Goal: Task Accomplishment & Management: Use online tool/utility

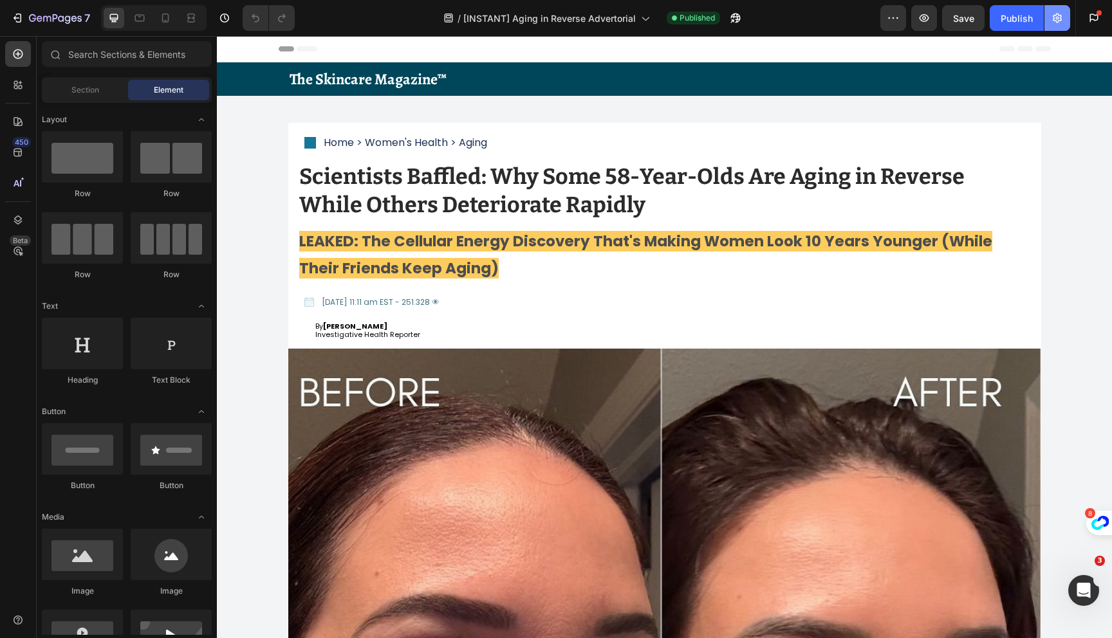
click at [1057, 15] on icon "button" at bounding box center [1057, 18] width 13 height 13
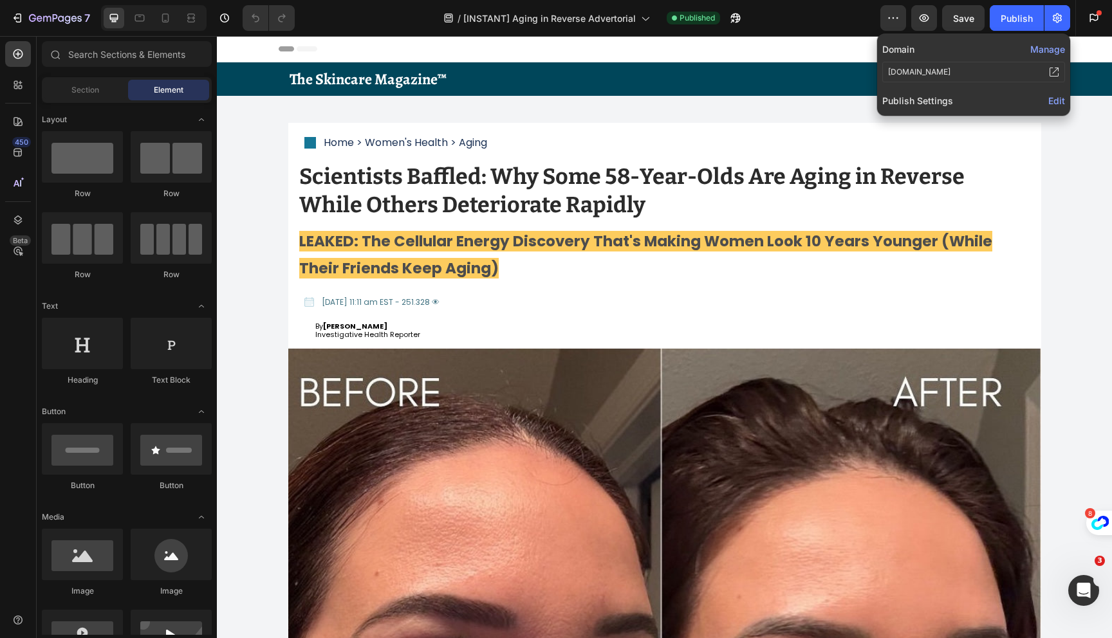
click at [1043, 49] on button "Manage" at bounding box center [1047, 49] width 35 height 14
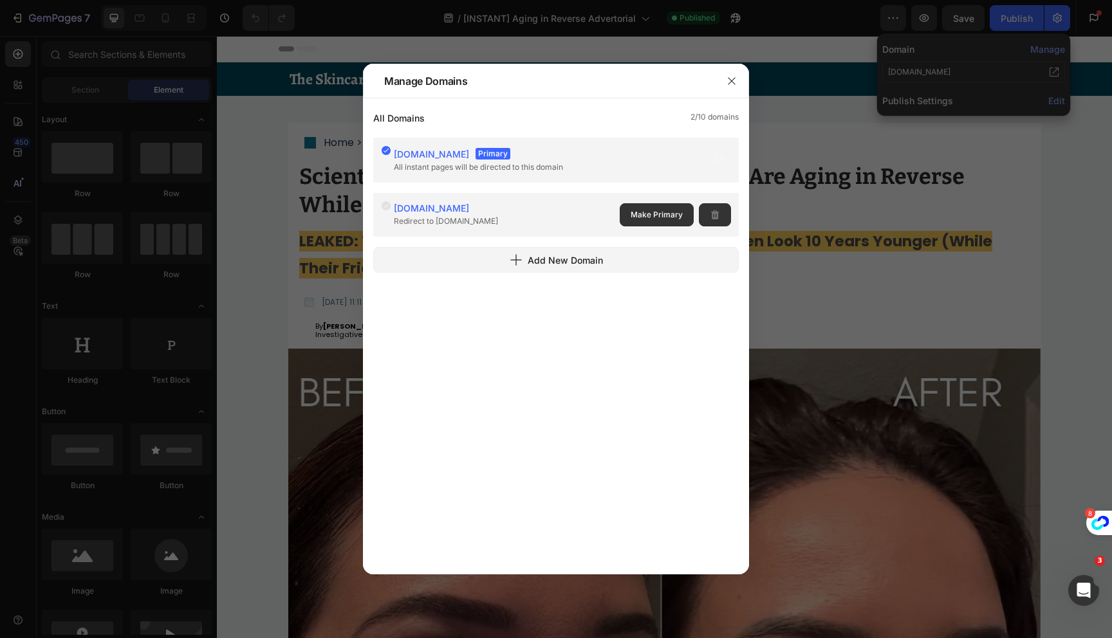
click at [984, 106] on div at bounding box center [556, 319] width 1112 height 638
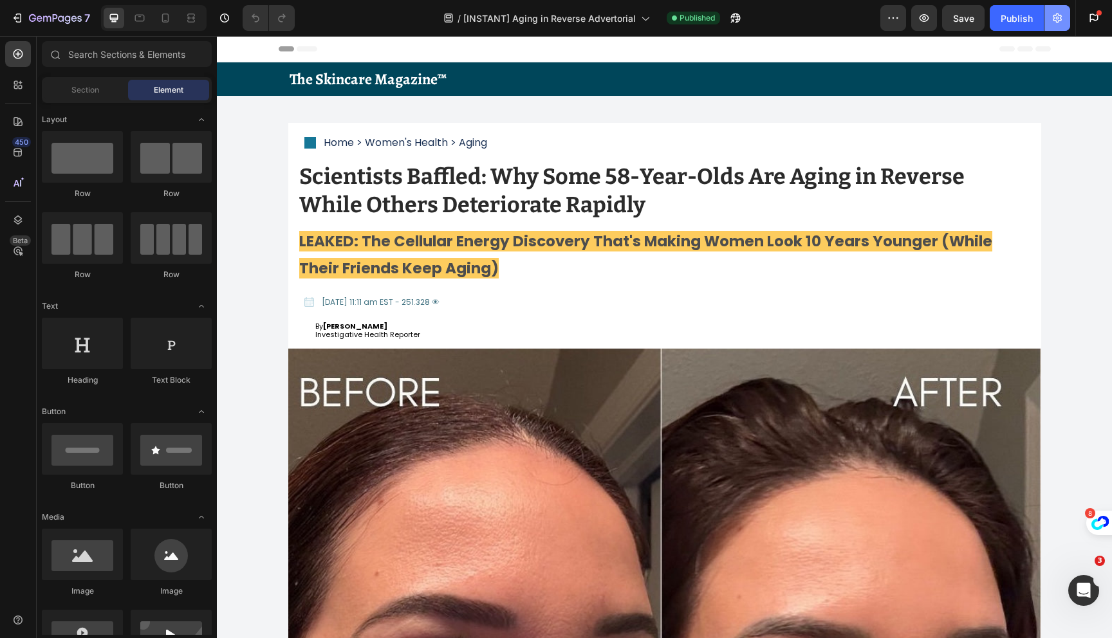
click at [1054, 18] on icon "button" at bounding box center [1057, 19] width 9 height 10
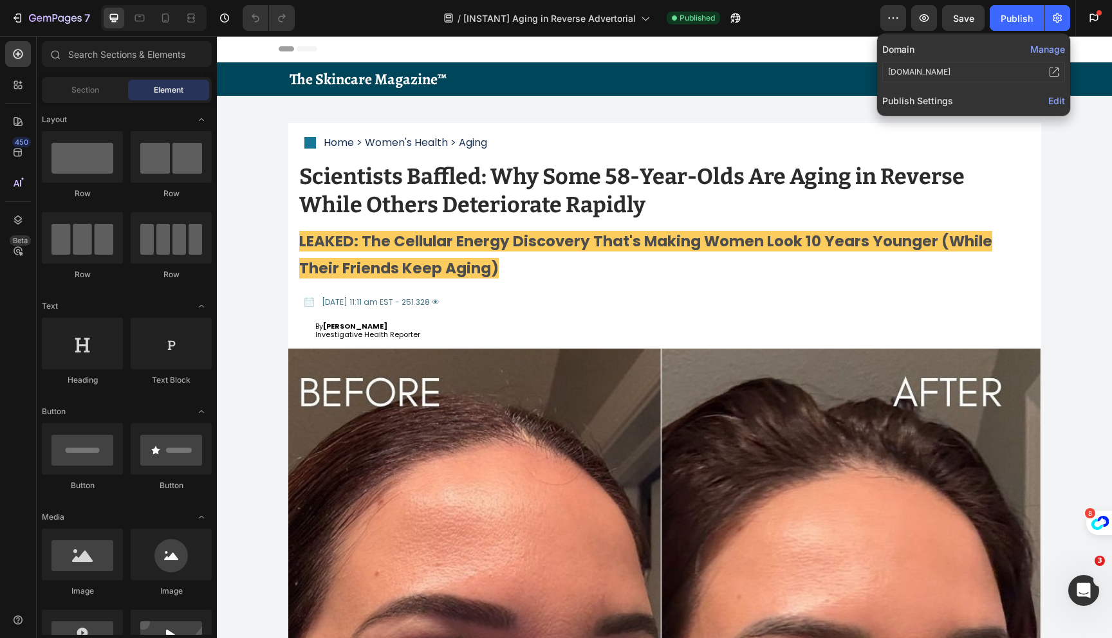
click at [1050, 98] on span "Edit" at bounding box center [1056, 100] width 17 height 11
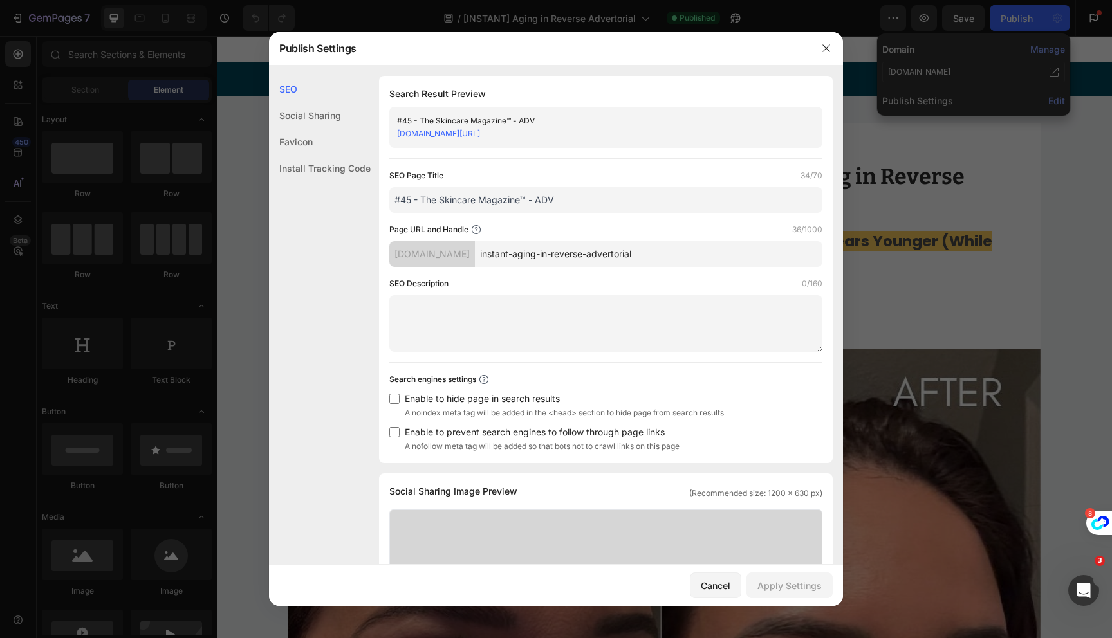
click at [328, 170] on div "Install Tracking Code" at bounding box center [320, 168] width 102 height 26
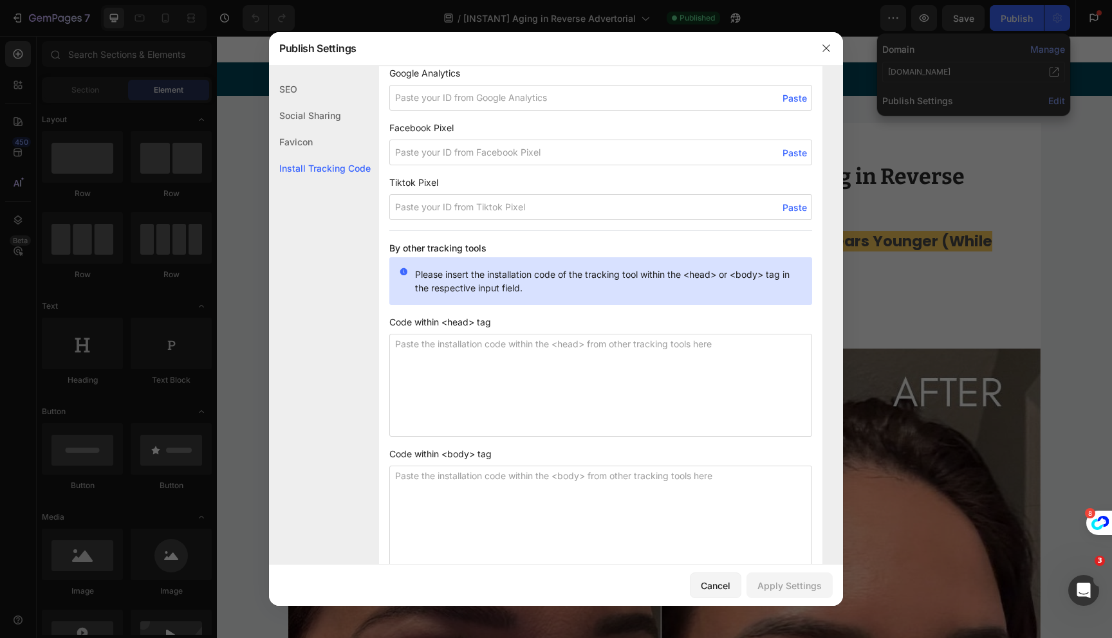
scroll to position [913, 0]
click at [511, 370] on textarea at bounding box center [600, 382] width 423 height 103
paste textarea "<!-- Meta Pixel Code --> <script> !function(f,b,e,v,n,t,s) {if(f.fbq)return;n=f…"
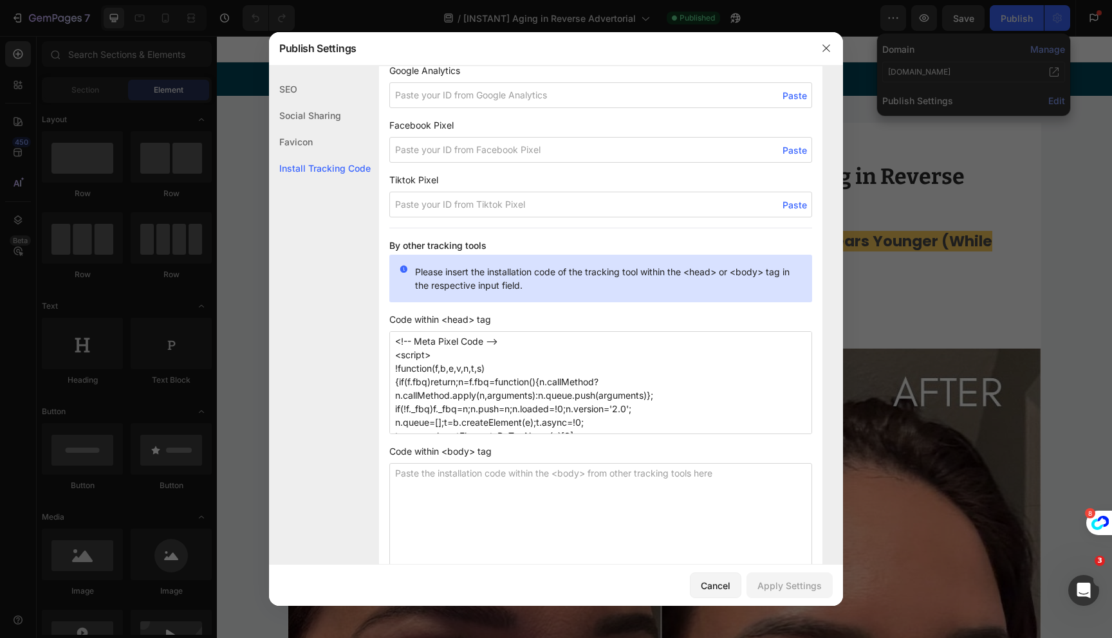
scroll to position [129, 0]
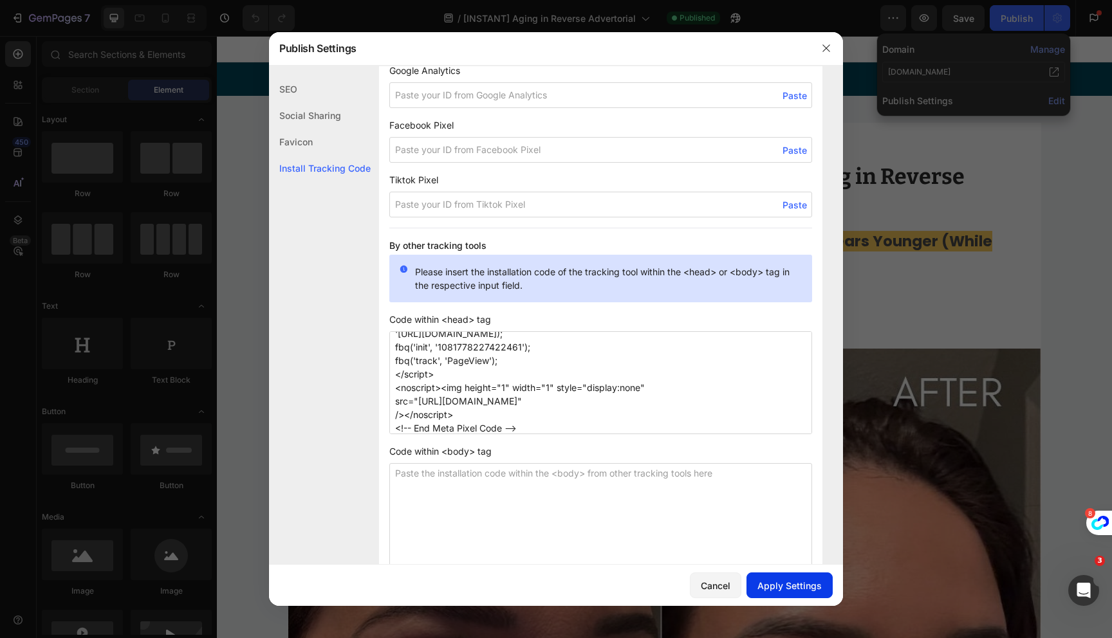
type textarea "<!-- Meta Pixel Code --> <script> !function(f,b,e,v,n,t,s) {if(f.fbq)return;n=f…"
click at [783, 582] on div "Apply Settings" at bounding box center [789, 586] width 64 height 14
click at [1010, 14] on div at bounding box center [556, 319] width 1112 height 638
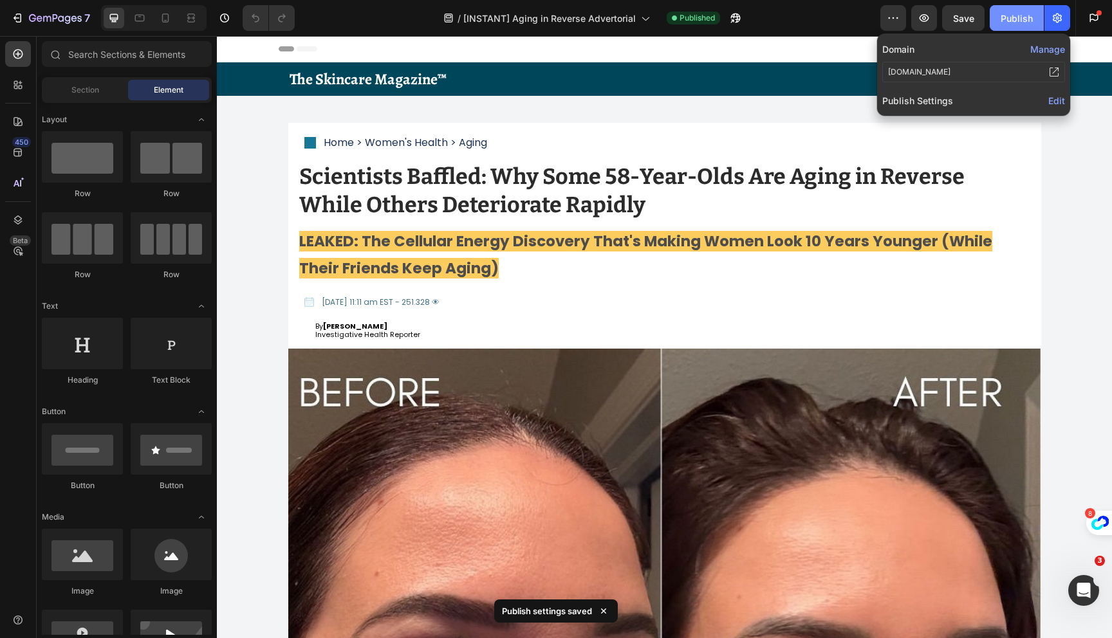
click at [1010, 19] on div "Publish" at bounding box center [1017, 19] width 32 height 14
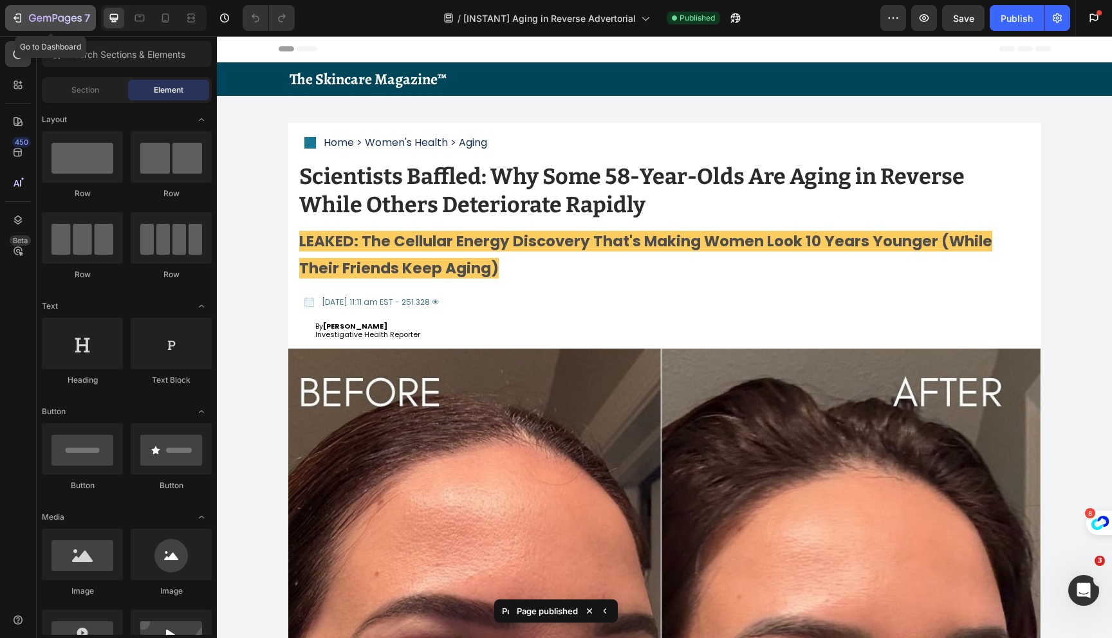
click at [39, 26] on button "7" at bounding box center [50, 18] width 91 height 26
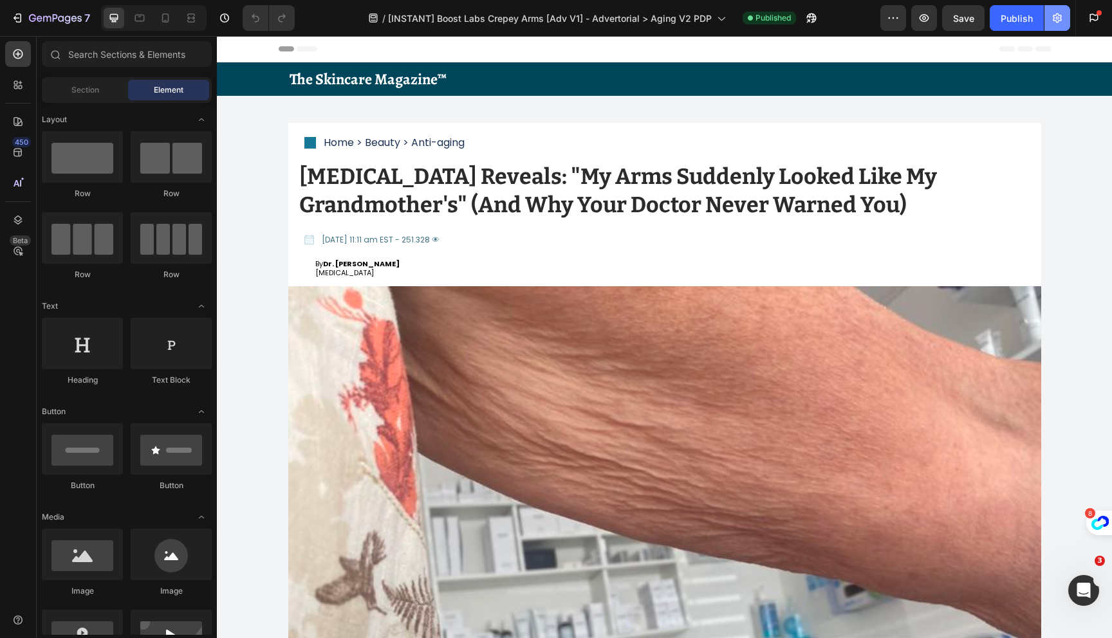
click at [1054, 30] on button "button" at bounding box center [1057, 18] width 26 height 26
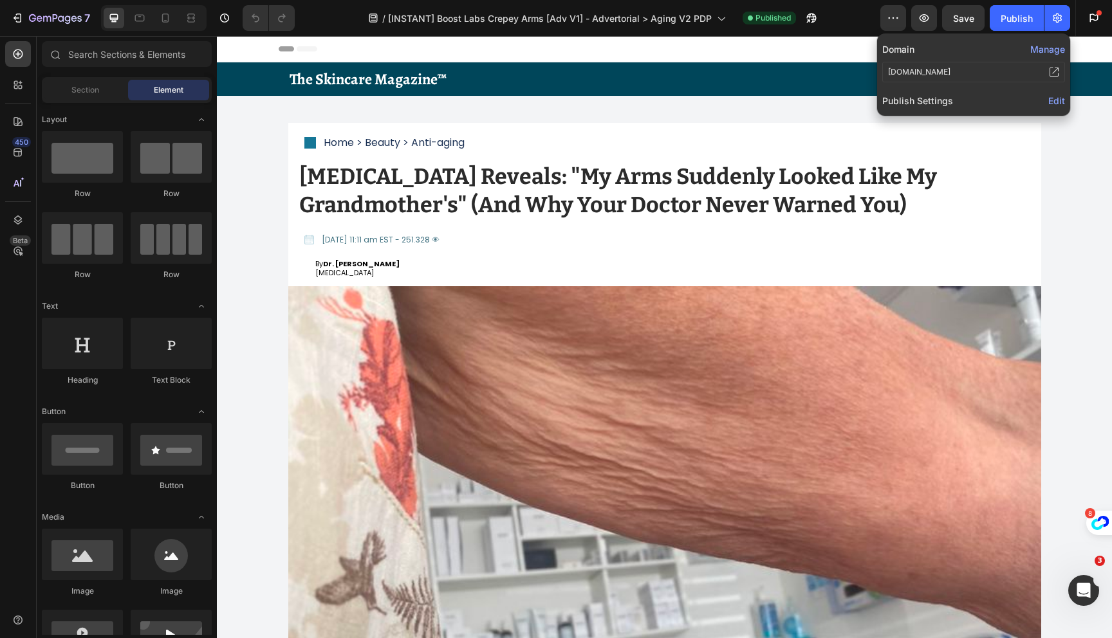
click at [1049, 95] on span "Edit" at bounding box center [1056, 100] width 17 height 11
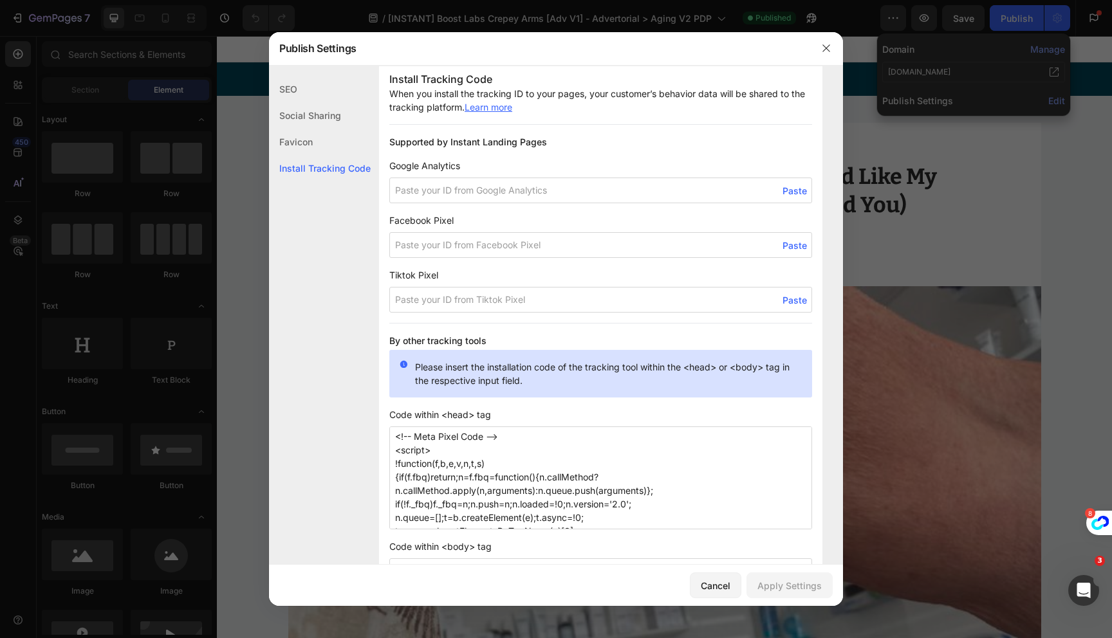
scroll to position [945, 0]
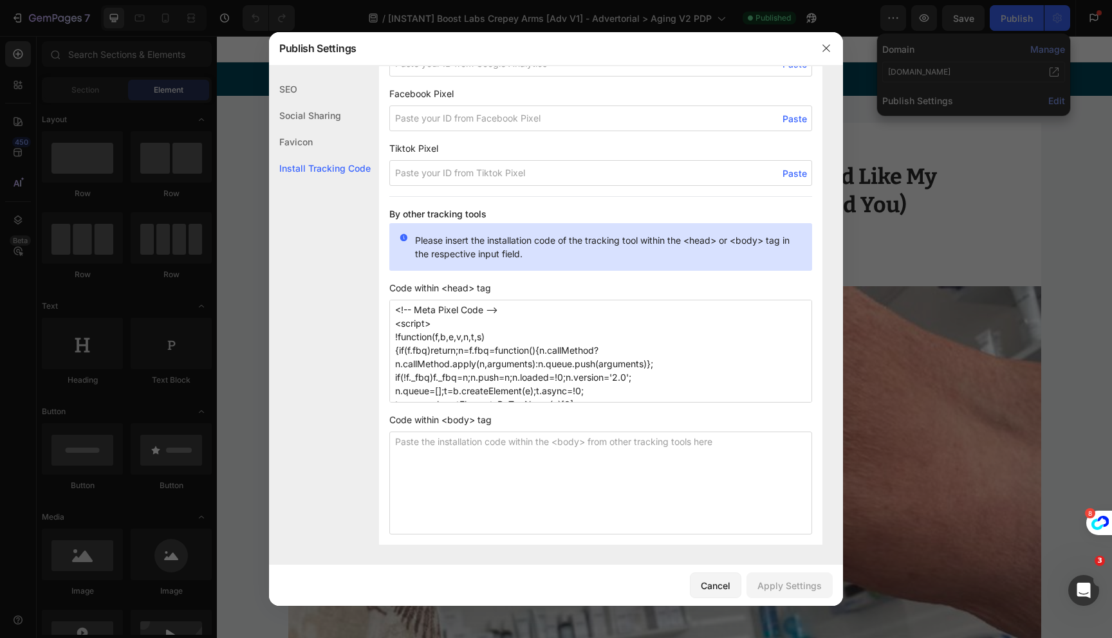
click at [636, 381] on textarea "<!-- Meta Pixel Code --> <script> !function(f,b,e,v,n,t,s) {if(f.fbq)return;n=f…" at bounding box center [600, 351] width 423 height 103
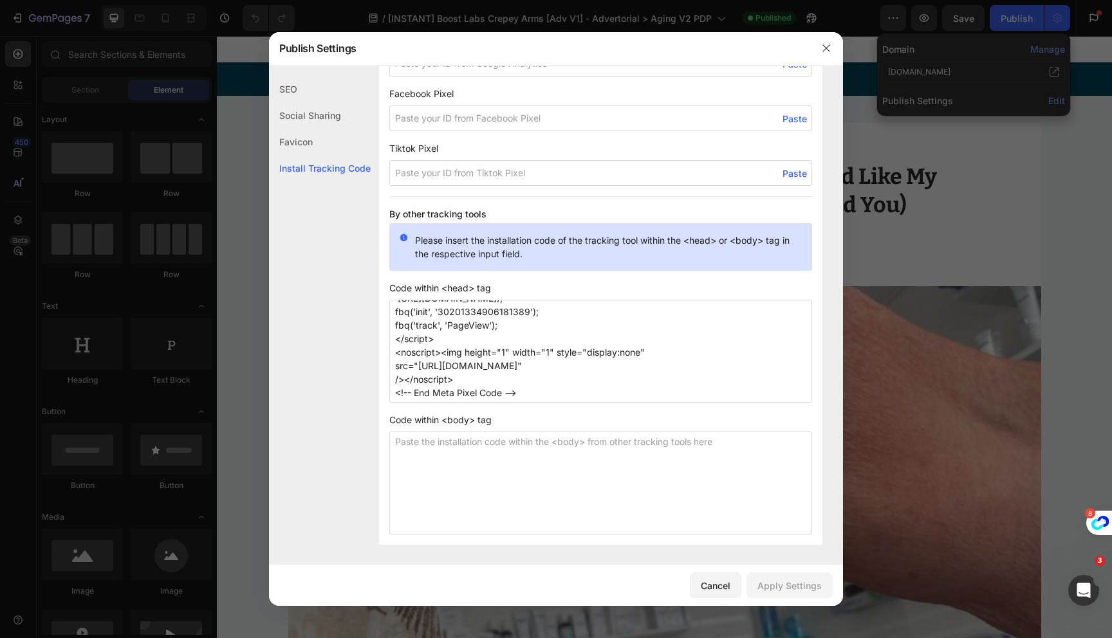
click at [586, 398] on textarea "<!-- Meta Pixel Code --> <script> !function(f,b,e,v,n,t,s) {if(f.fbq)return;n=f…" at bounding box center [600, 351] width 423 height 103
paste textarea "<!-- Meta Pixel Code --> <script> !function(f,b,e,v,n,t,s) {if(f.fbq)return;n=f…"
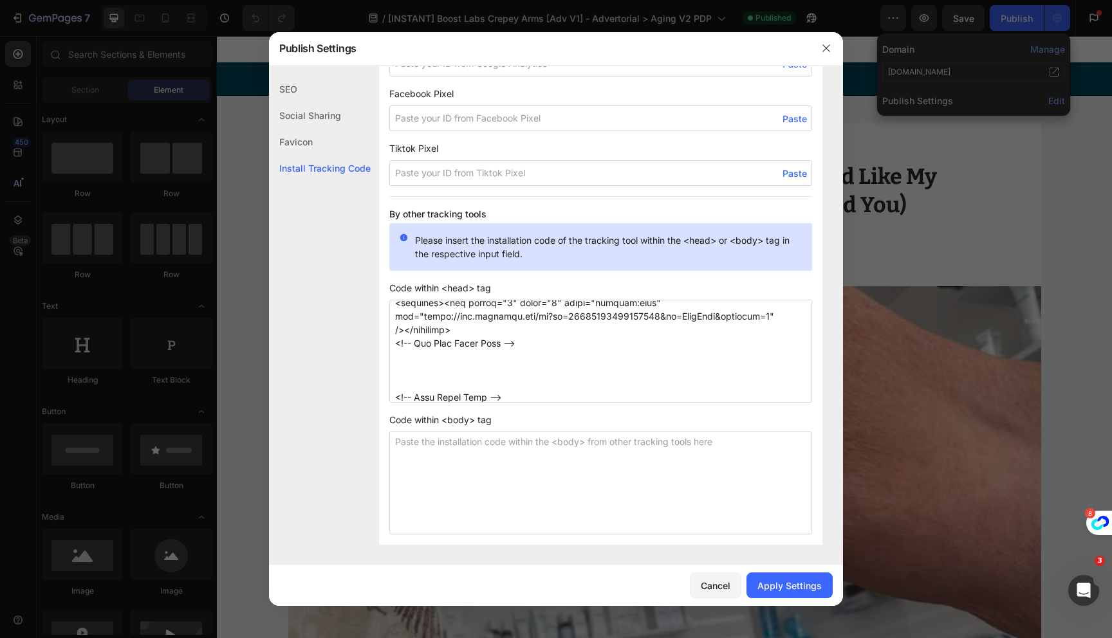
scroll to position [184, 0]
click at [478, 387] on textarea at bounding box center [600, 351] width 423 height 103
click at [483, 387] on textarea at bounding box center [600, 351] width 423 height 103
click at [483, 394] on textarea at bounding box center [600, 351] width 423 height 103
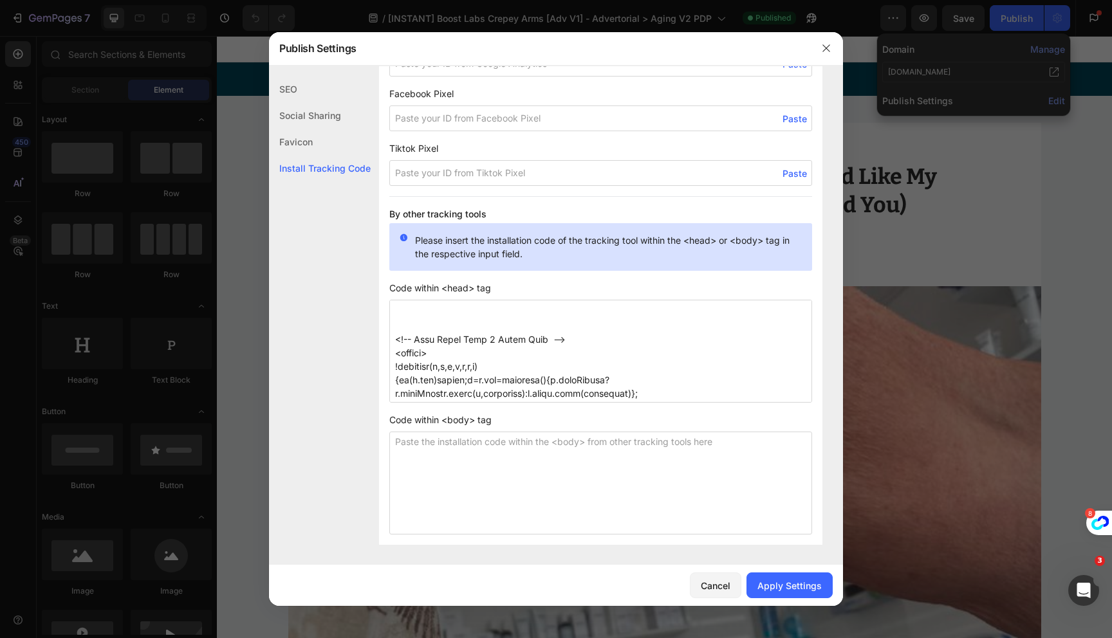
scroll to position [208, 0]
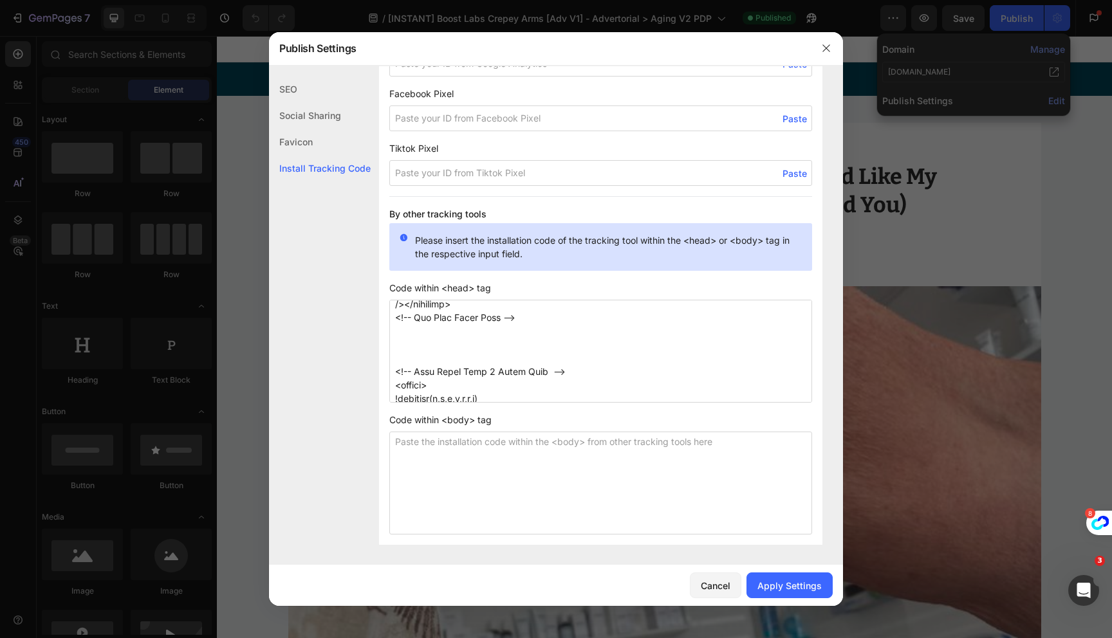
drag, startPoint x: 544, startPoint y: 396, endPoint x: 389, endPoint y: 348, distance: 162.8
click at [389, 348] on textarea at bounding box center [600, 351] width 423 height 103
type textarea "<!-- Meta Pixel Code --> <script> !function(f,b,e,v,n,t,s) {if(f.fbq)return;n=f…"
click at [772, 582] on div "Apply Settings" at bounding box center [789, 586] width 64 height 14
click at [933, 164] on div at bounding box center [556, 319] width 1112 height 638
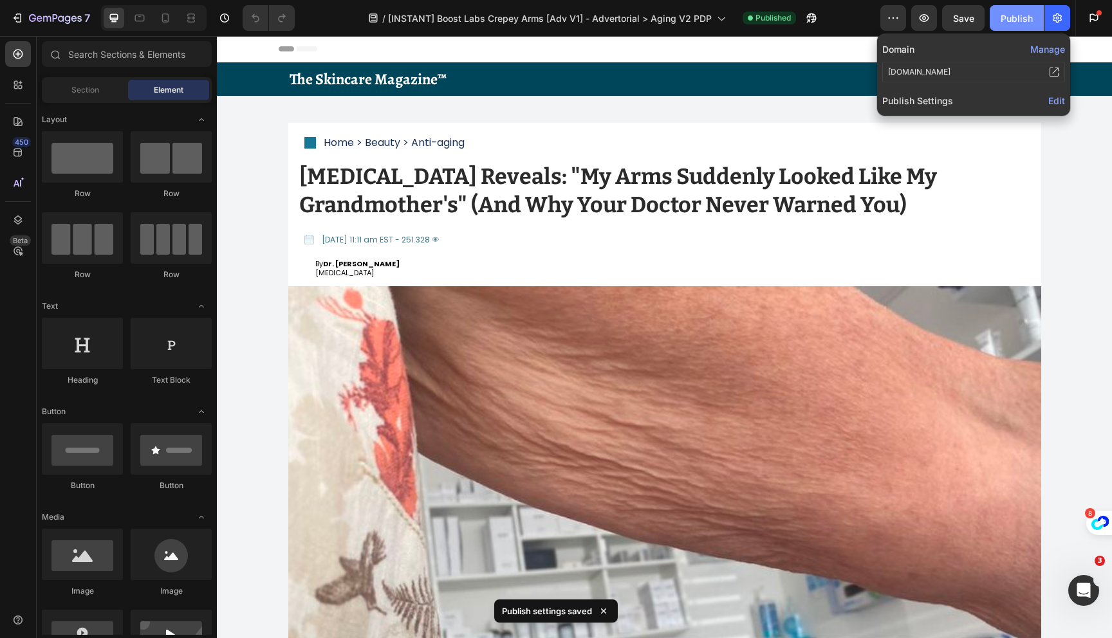
click at [1007, 20] on div "Publish" at bounding box center [1017, 19] width 32 height 14
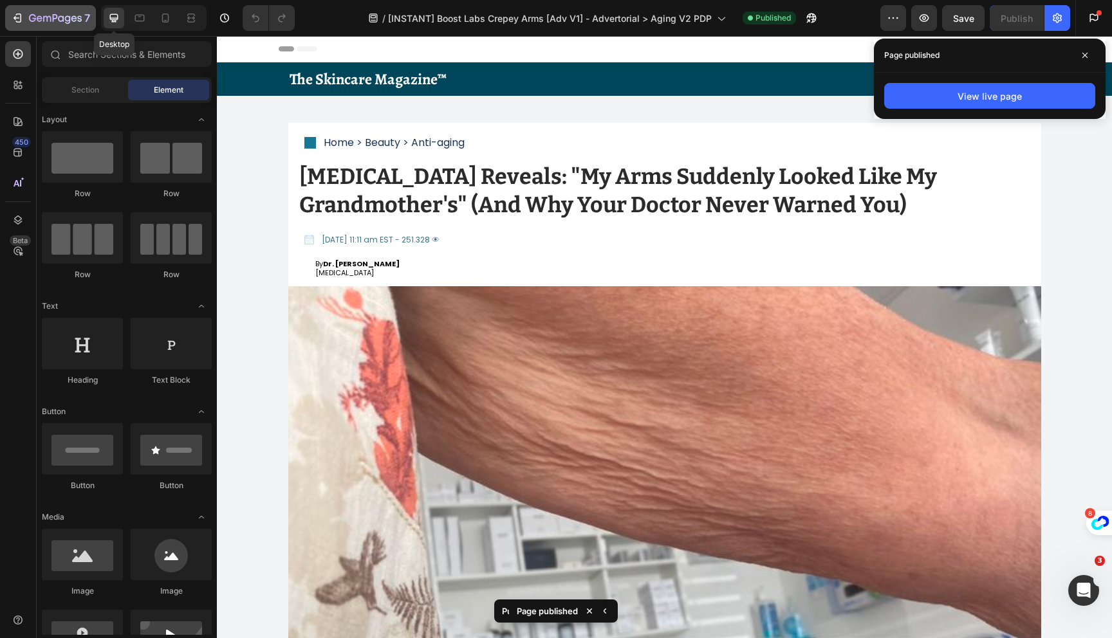
click at [82, 22] on div "7" at bounding box center [59, 17] width 61 height 15
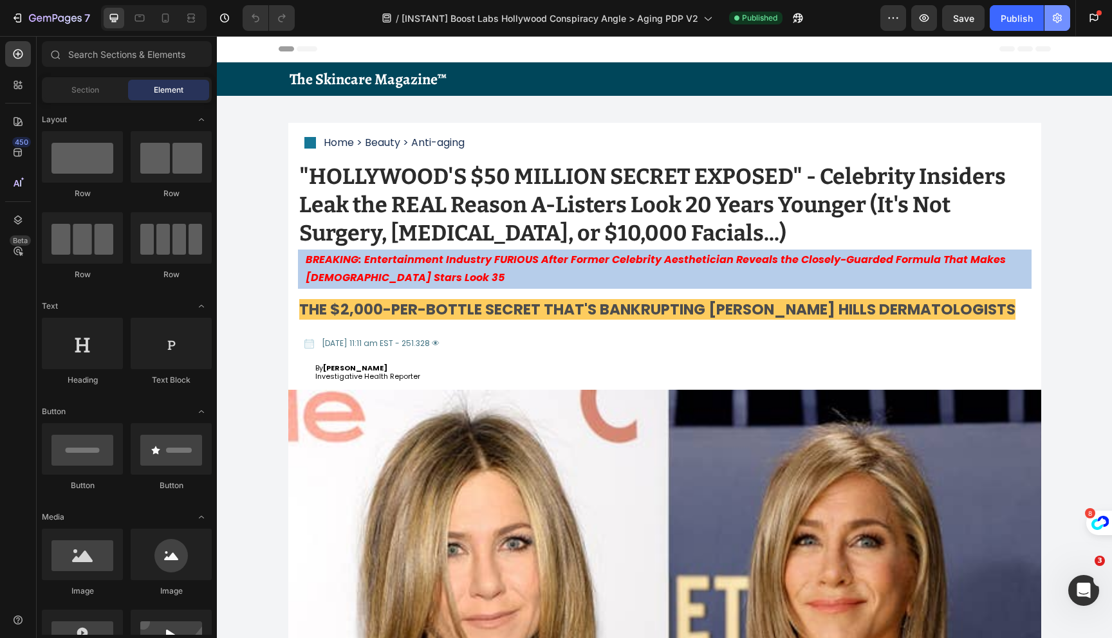
click at [1062, 22] on icon "button" at bounding box center [1057, 18] width 13 height 13
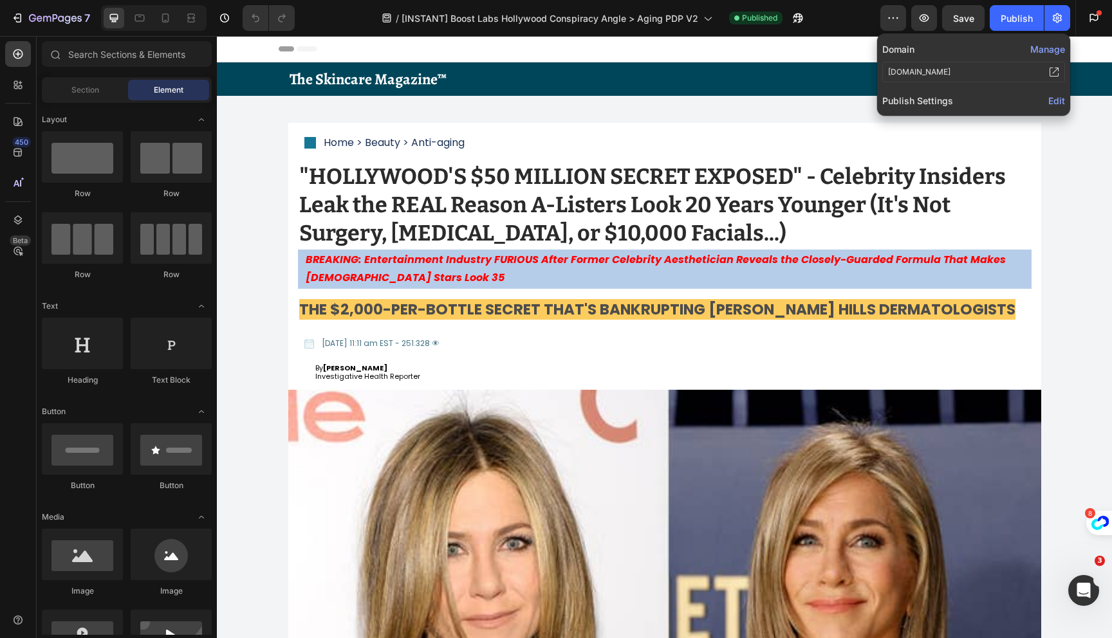
click at [1055, 103] on span "Edit" at bounding box center [1056, 100] width 17 height 11
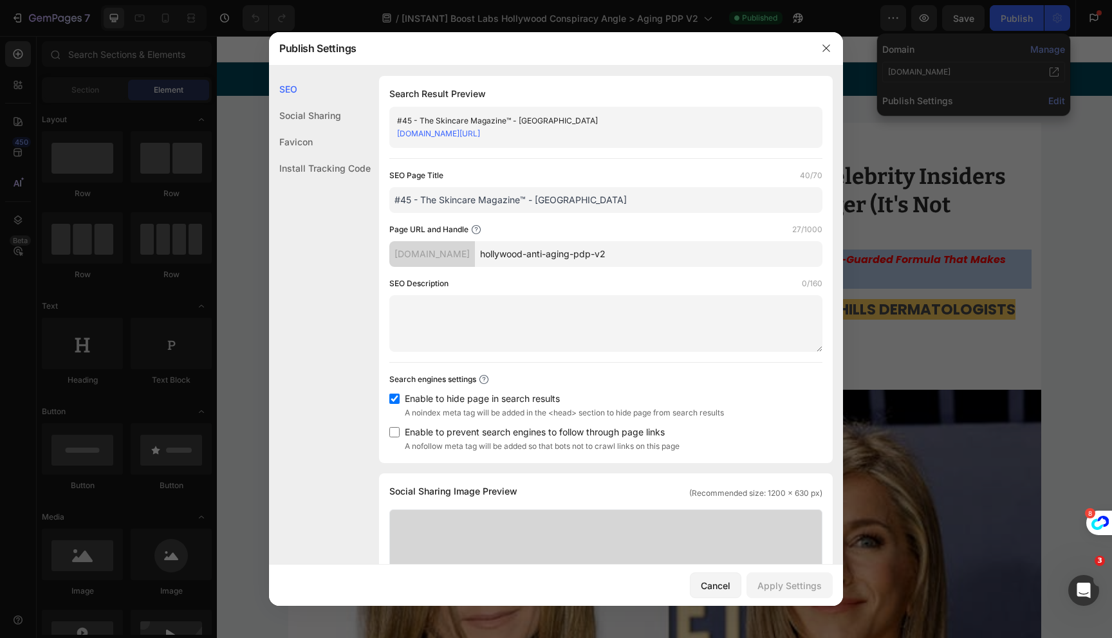
click at [299, 165] on div "Install Tracking Code" at bounding box center [320, 168] width 102 height 26
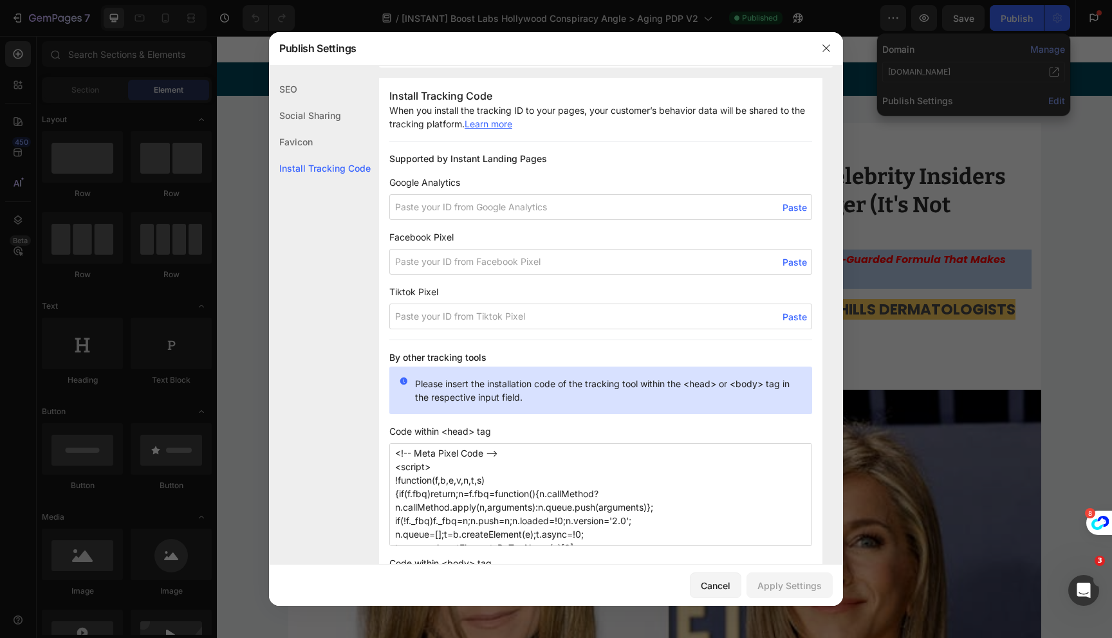
scroll to position [945, 0]
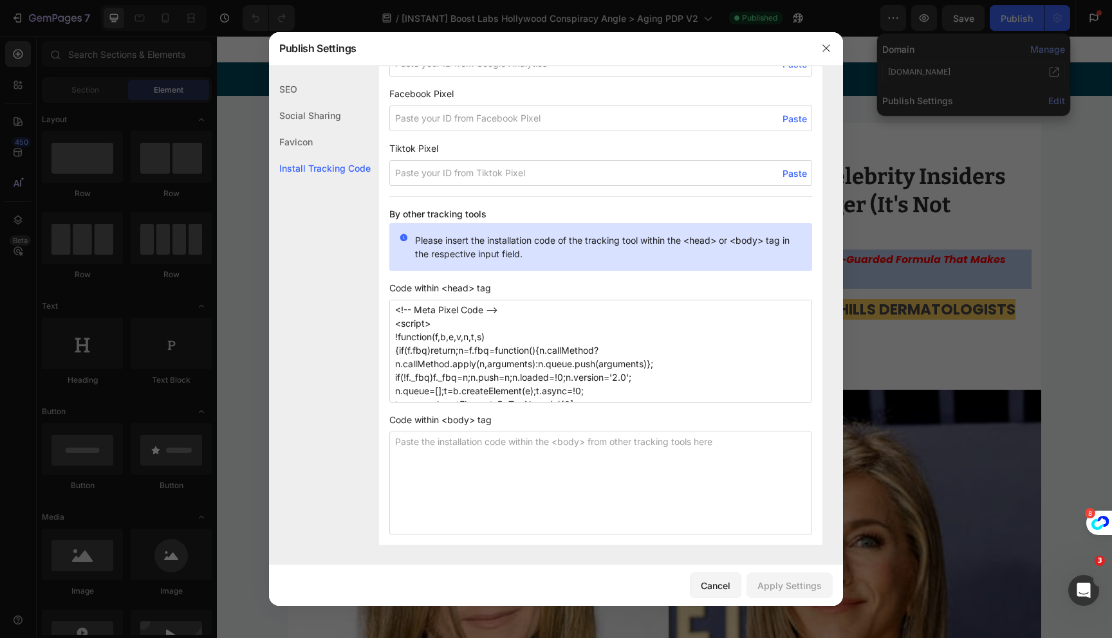
click at [560, 347] on textarea "<!-- Meta Pixel Code --> <script> !function(f,b,e,v,n,t,s) {if(f.fbq)return;n=f…" at bounding box center [600, 351] width 423 height 103
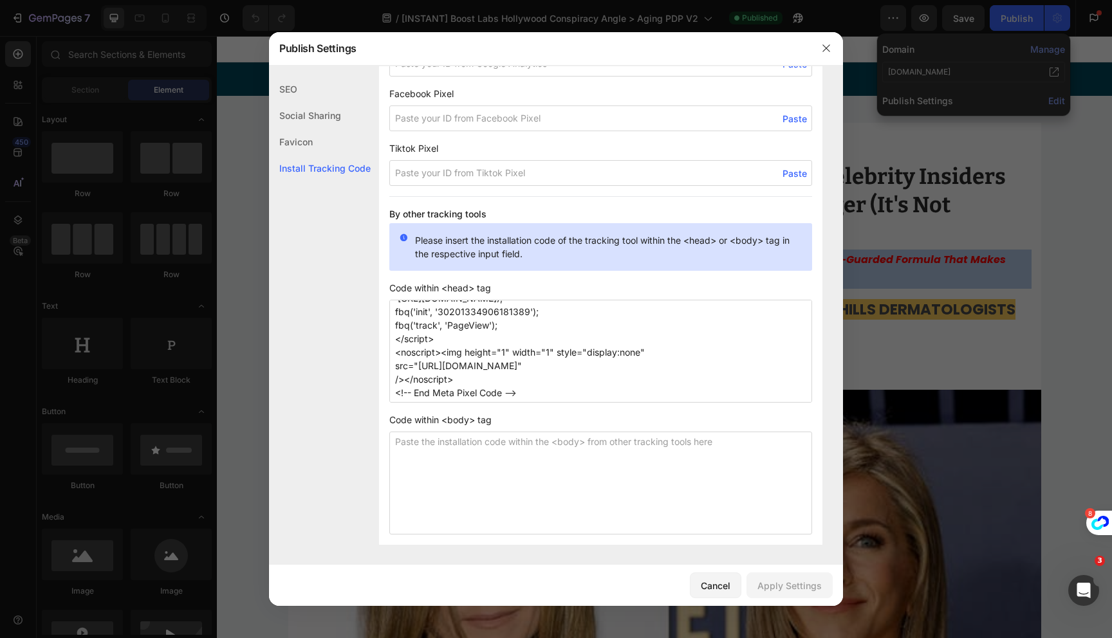
click at [537, 388] on textarea "<!-- Meta Pixel Code --> <script> !function(f,b,e,v,n,t,s) {if(f.fbq)return;n=f…" at bounding box center [600, 351] width 423 height 103
paste textarea "<!-- Meta Pixel Code 2 Boost Labs --> <script> !function(f,b,e,v,n,t,s) {if(f.f…"
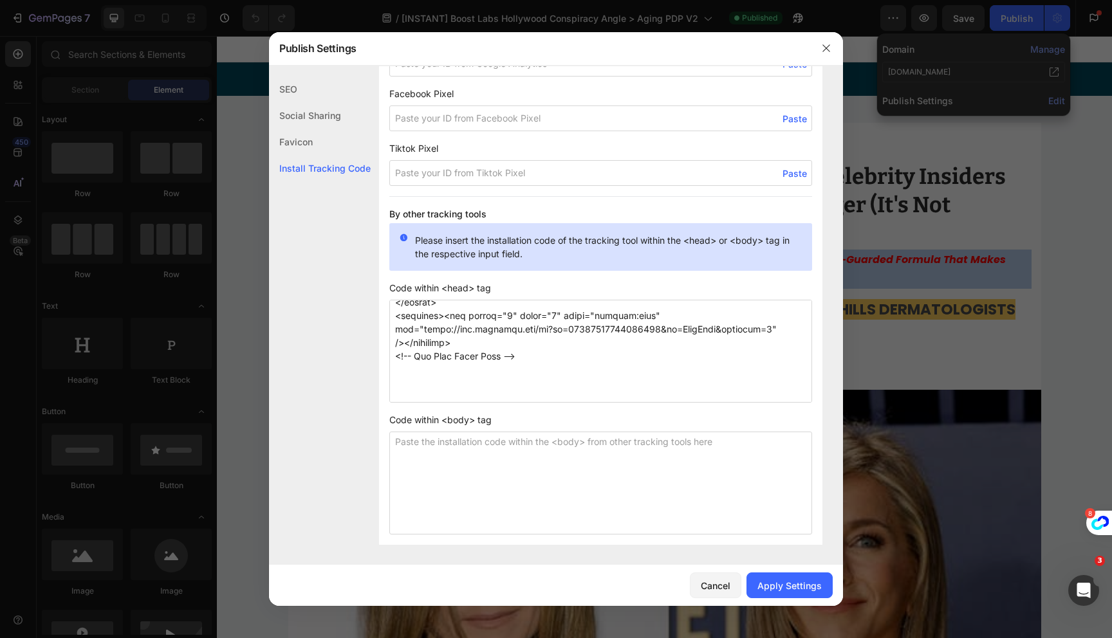
scroll to position [413, 0]
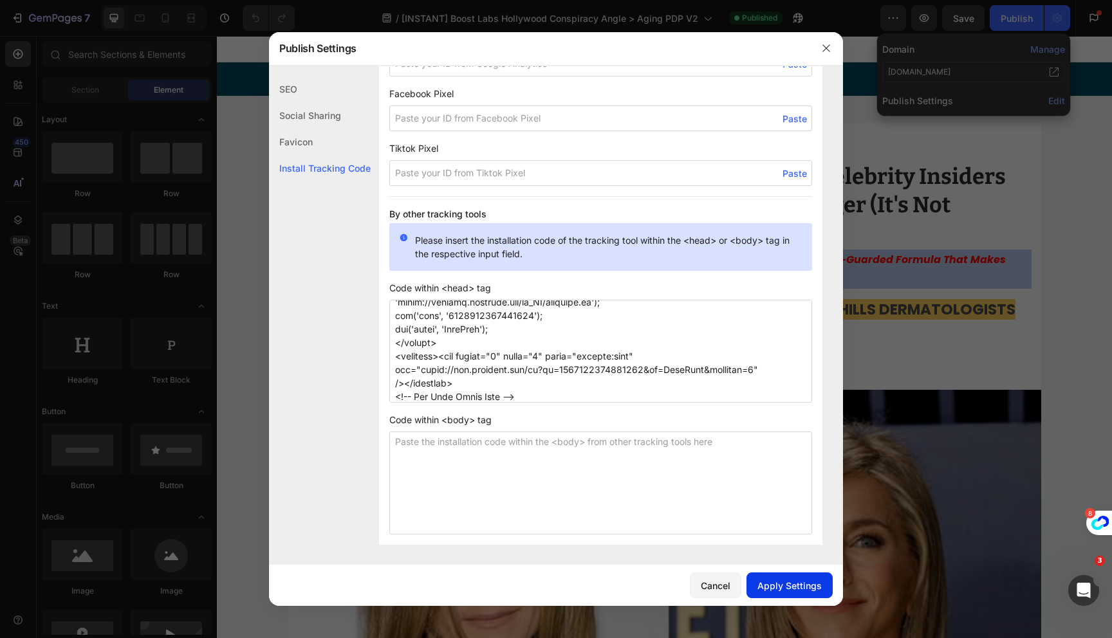
type textarea "<!-- Meta Pixel Code --> <script> !function(f,b,e,v,n,t,s) {if(f.fbq)return;n=f…"
click at [775, 589] on div "Apply Settings" at bounding box center [789, 586] width 64 height 14
click at [1013, 24] on div at bounding box center [556, 319] width 1112 height 638
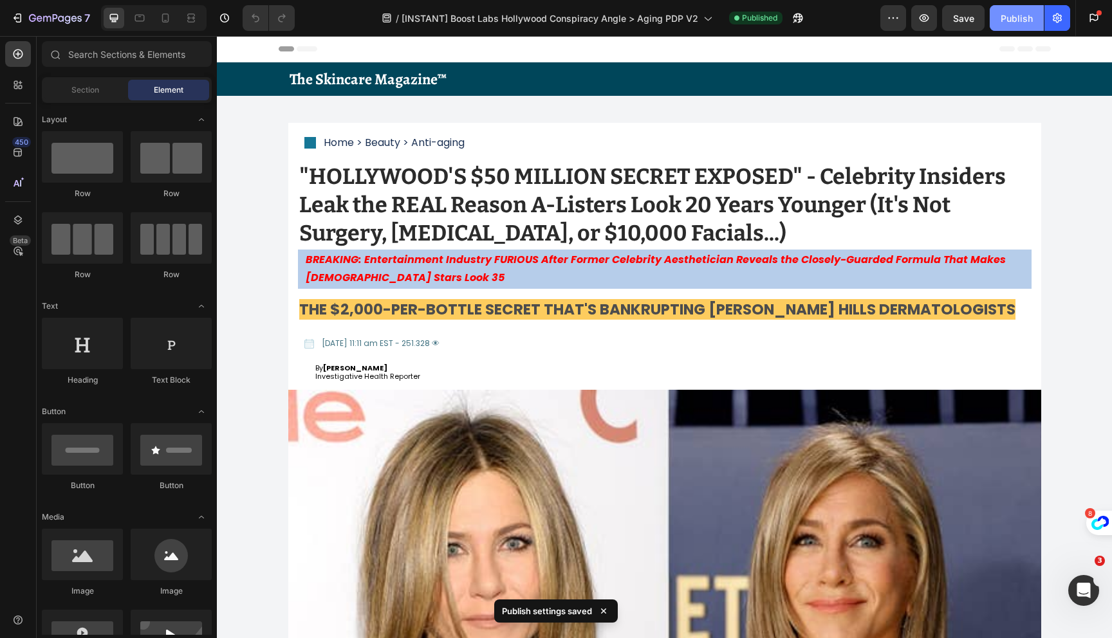
click at [1013, 23] on div "Publish" at bounding box center [1017, 19] width 32 height 14
click at [22, 30] on button "7" at bounding box center [50, 18] width 91 height 26
